Goal: Task Accomplishment & Management: Use online tool/utility

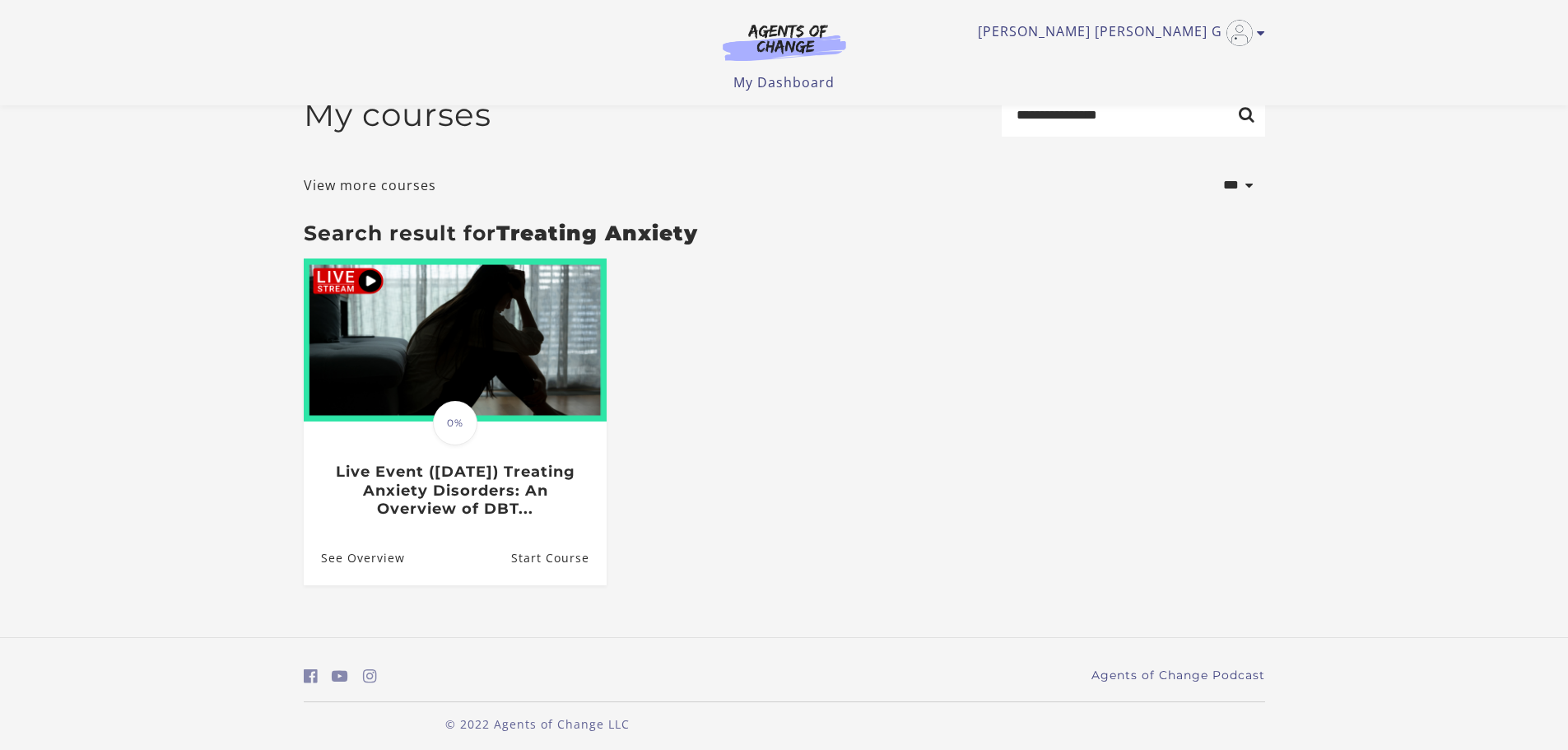
scroll to position [46, 0]
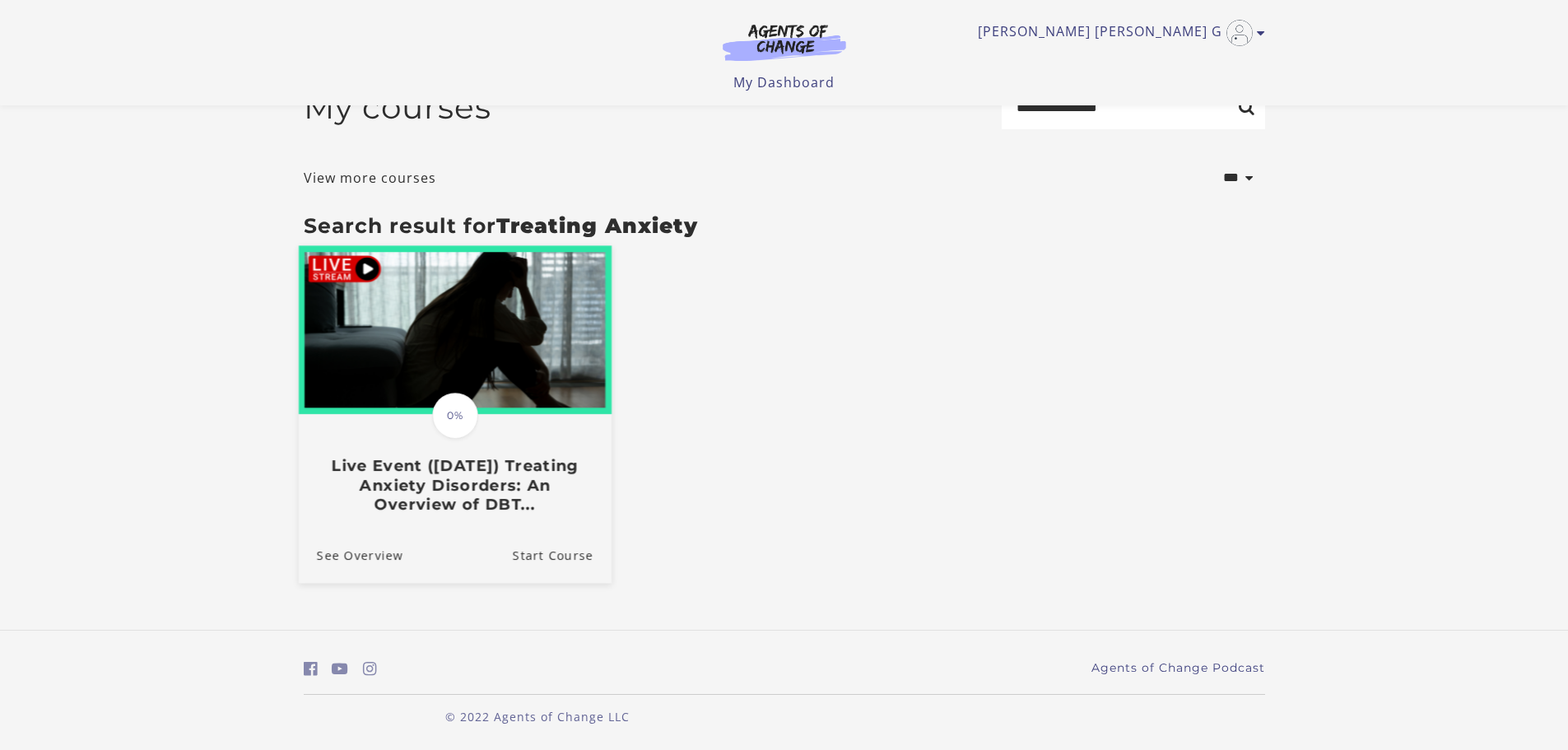
click at [468, 476] on h3 "Live Event (8/22/25) Treating Anxiety Disorders: An Overview of DBT..." at bounding box center [455, 485] width 277 height 58
click at [563, 562] on link "Start Course" at bounding box center [560, 555] width 98 height 55
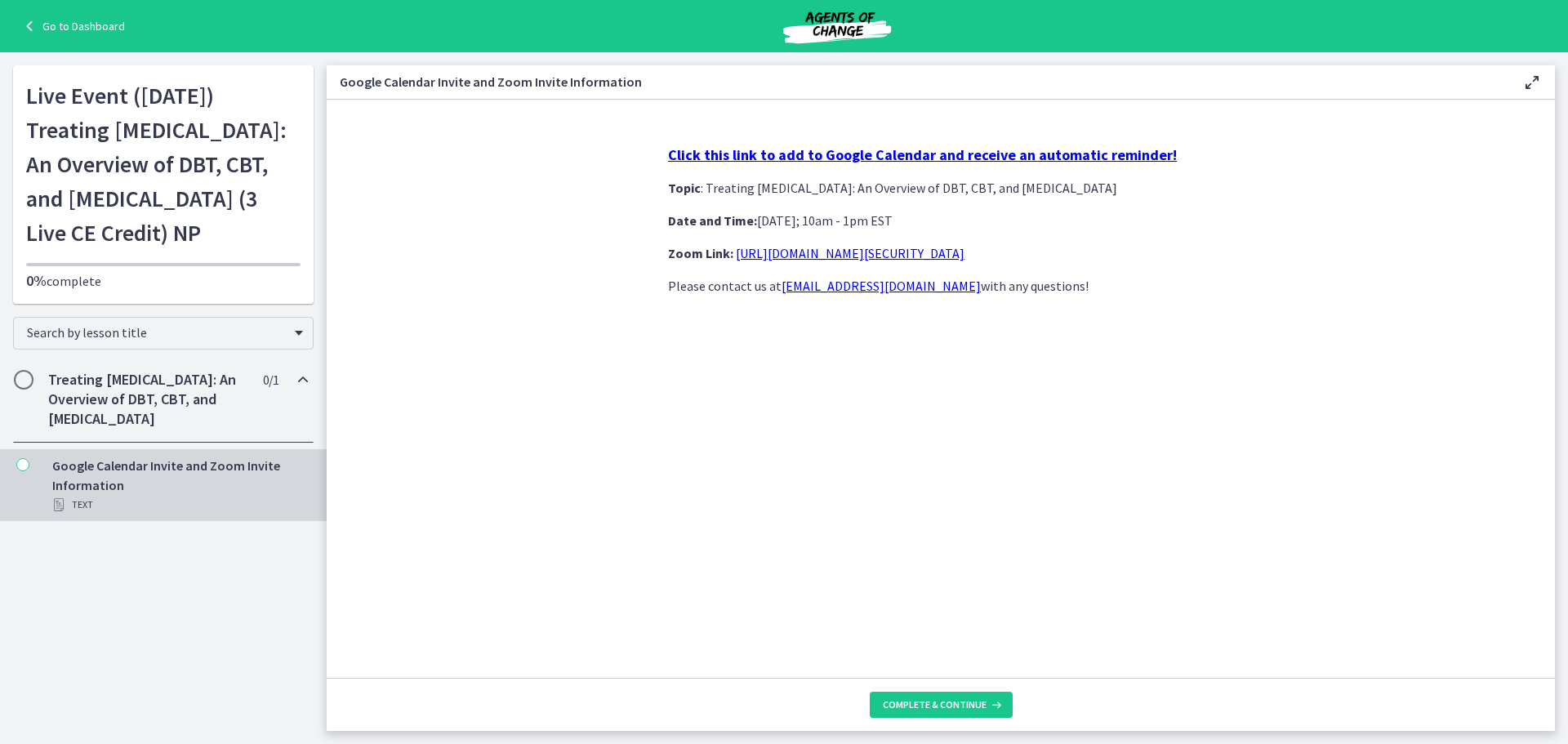
scroll to position [92, 0]
click at [888, 261] on link "[URL][DOMAIN_NAME][SECURITY_DATA]" at bounding box center [850, 253] width 228 height 16
